Goal: Find specific page/section: Find specific page/section

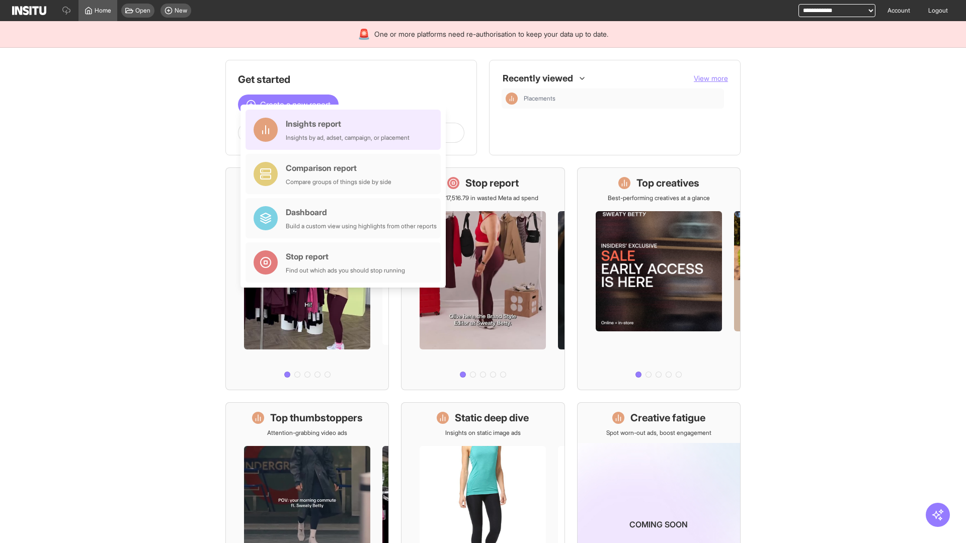
click at [345, 130] on div "Insights report Insights by ad, adset, campaign, or placement" at bounding box center [348, 130] width 124 height 24
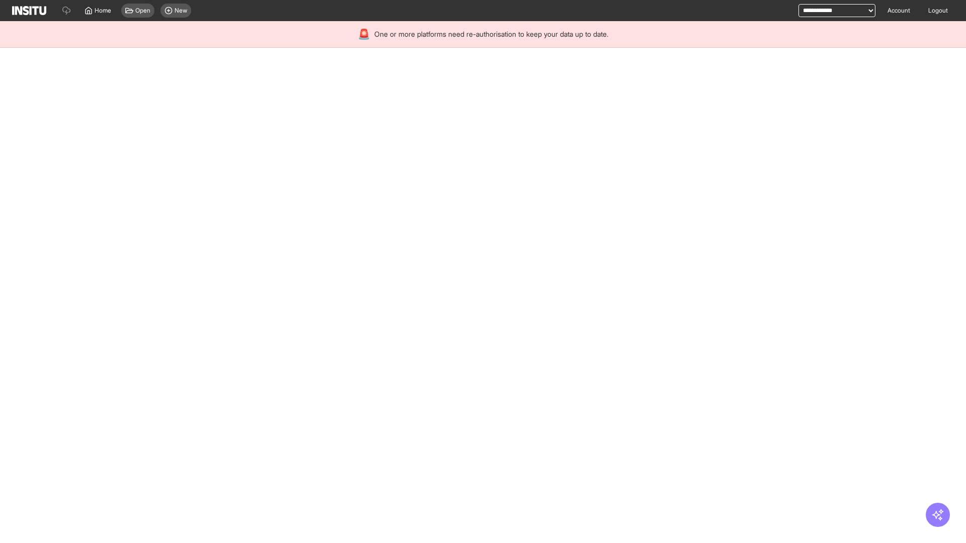
select select "**"
